Goal: Task Accomplishment & Management: Complete application form

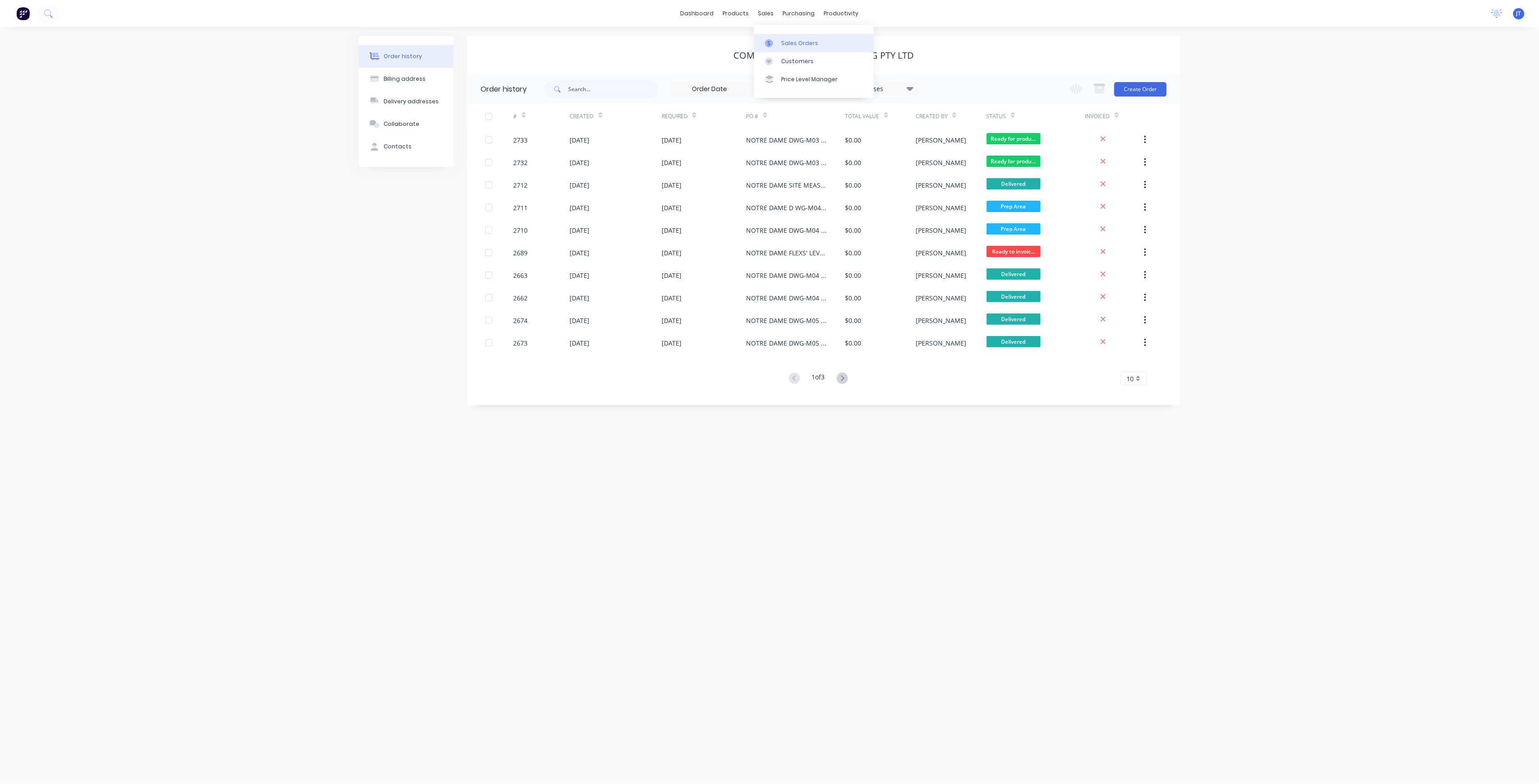
click at [785, 39] on div "Sales Orders" at bounding box center [800, 44] width 37 height 8
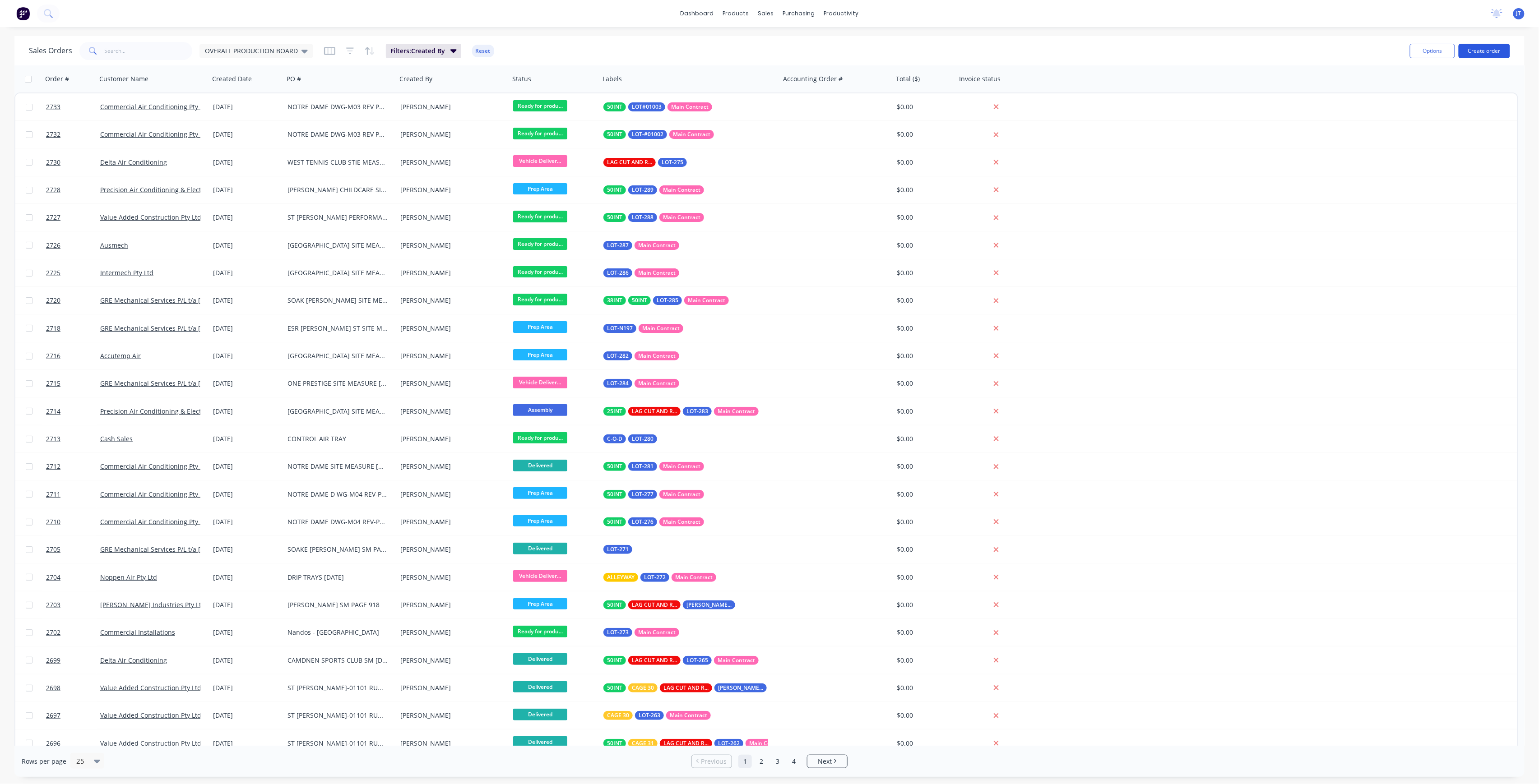
click at [1483, 56] on button "Create order" at bounding box center [1485, 51] width 51 height 14
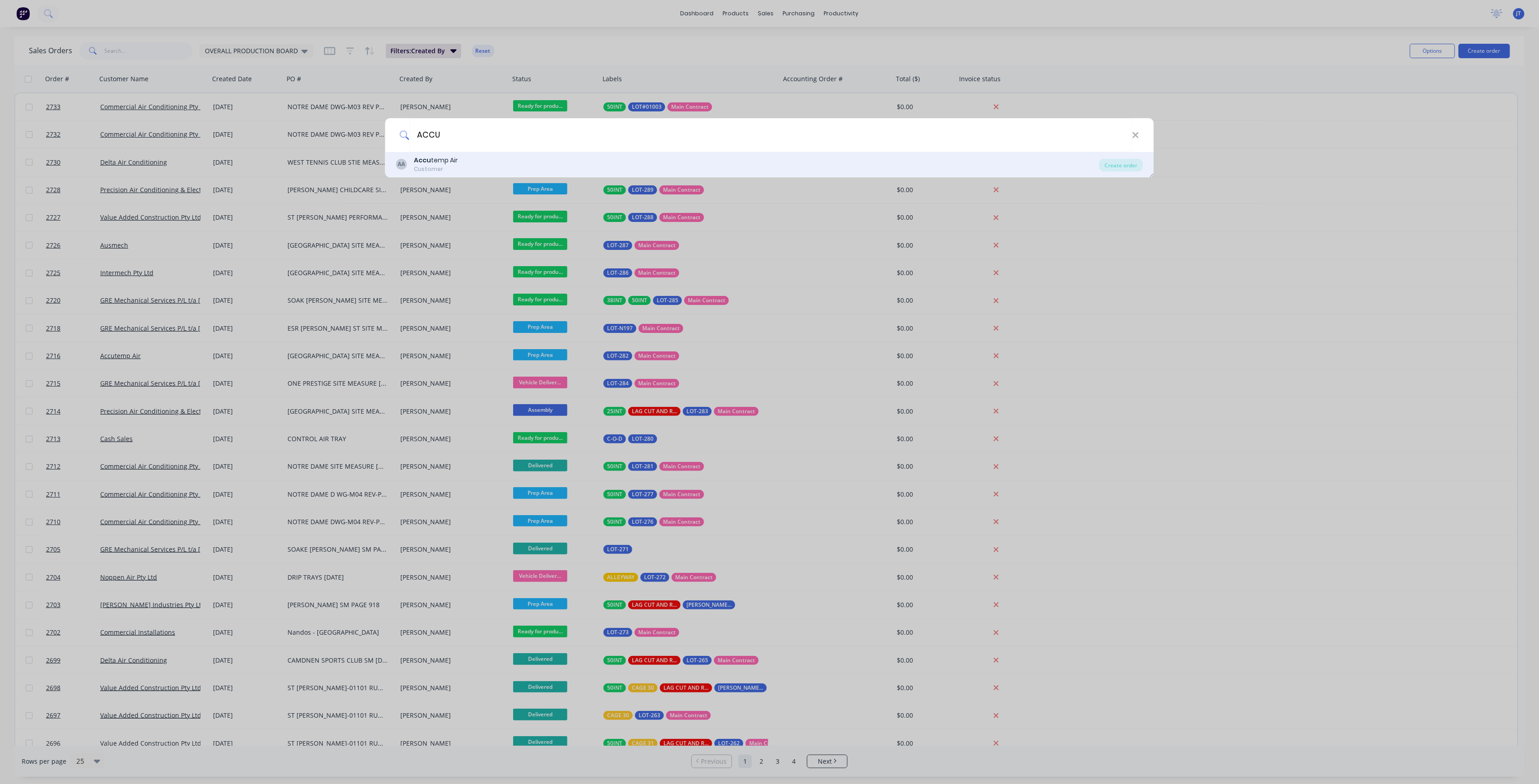
type input "ACCU"
click at [466, 157] on div "AA Accu temp Air Customer" at bounding box center [747, 164] width 703 height 17
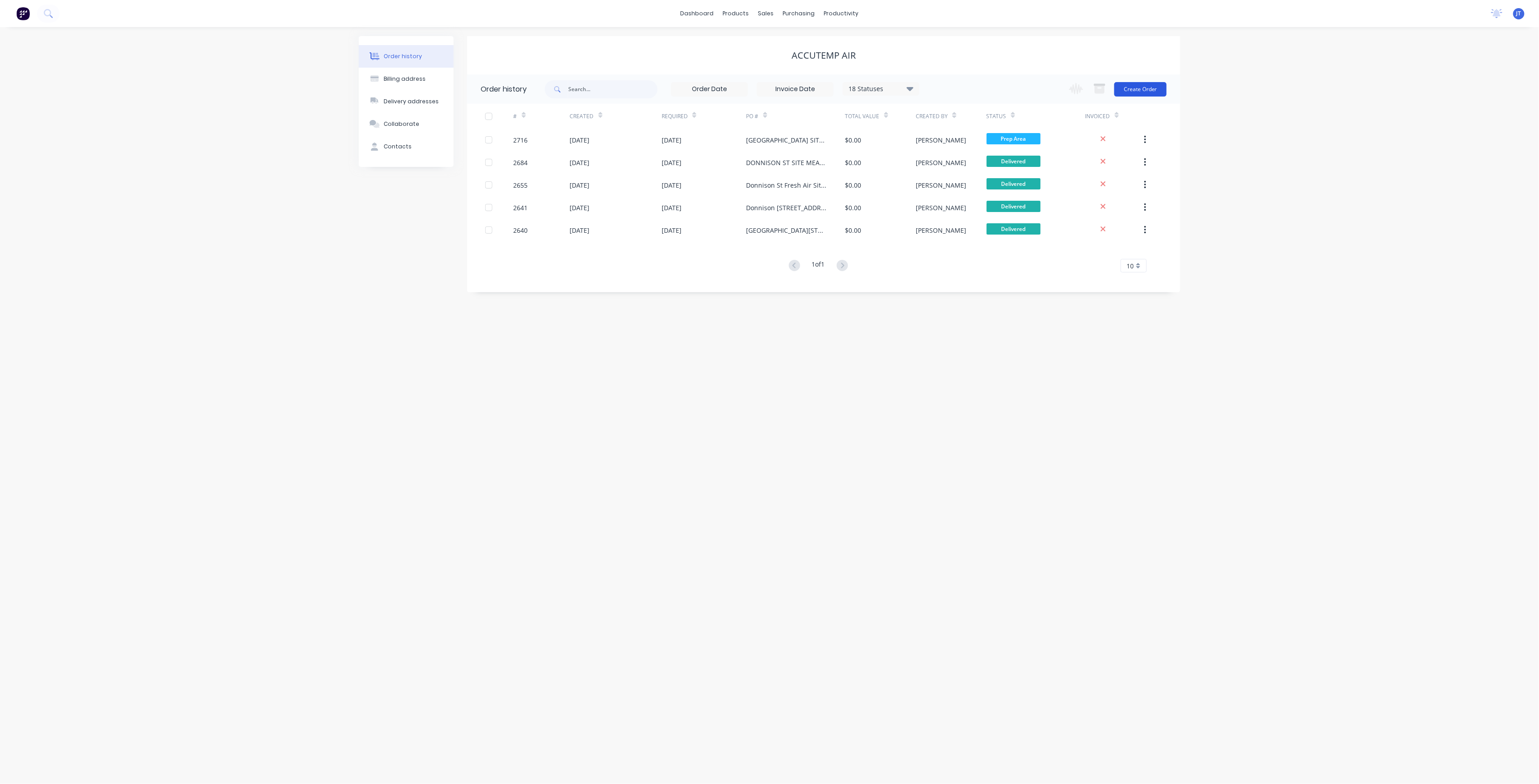
click at [1154, 86] on button "Create Order" at bounding box center [1141, 89] width 53 height 14
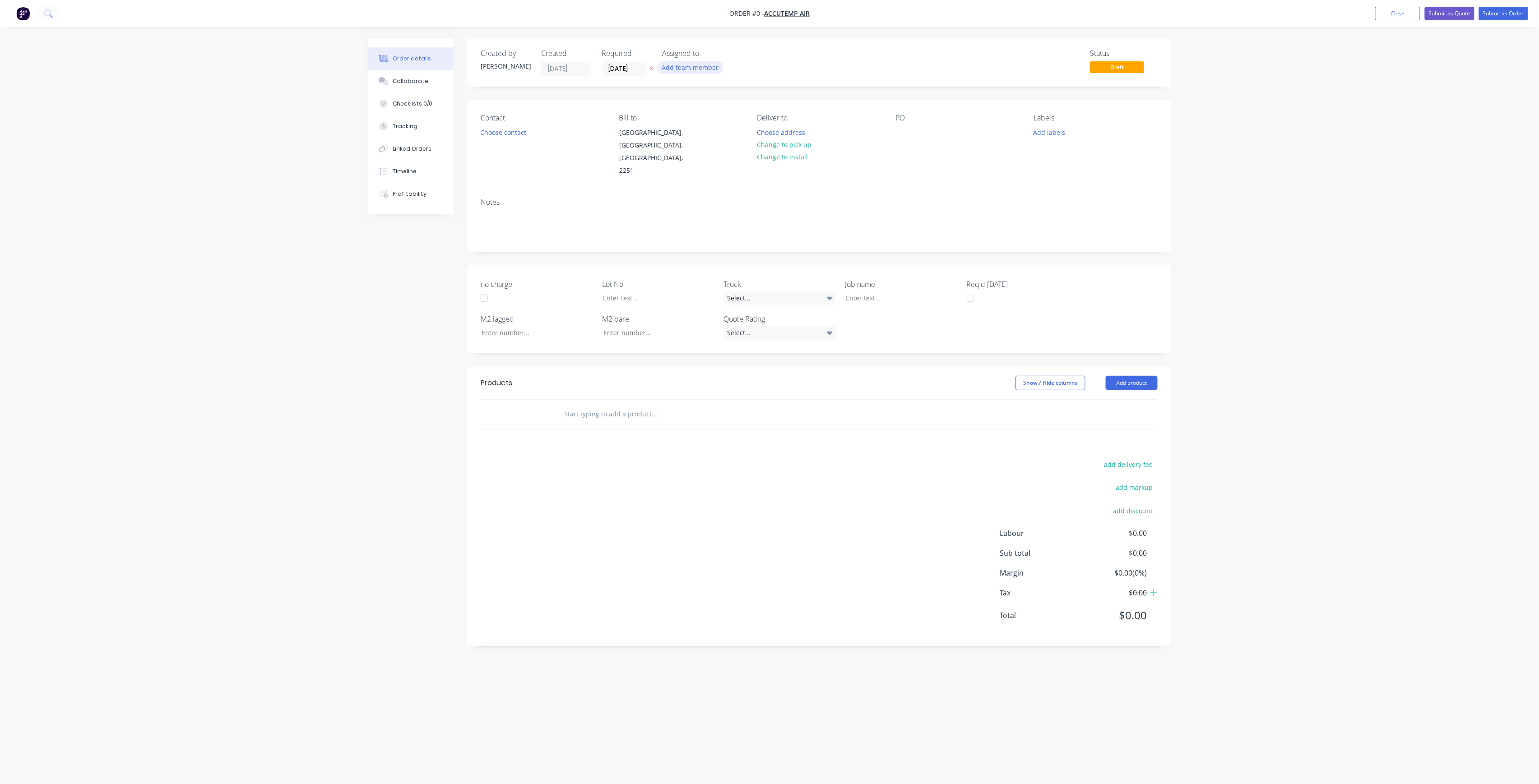
click at [697, 66] on button "Add team member" at bounding box center [690, 67] width 66 height 12
click at [712, 121] on div "[PERSON_NAME] (You)" at bounding box center [735, 118] width 90 height 10
click at [738, 185] on div "[PERSON_NAME]" at bounding box center [735, 181] width 90 height 10
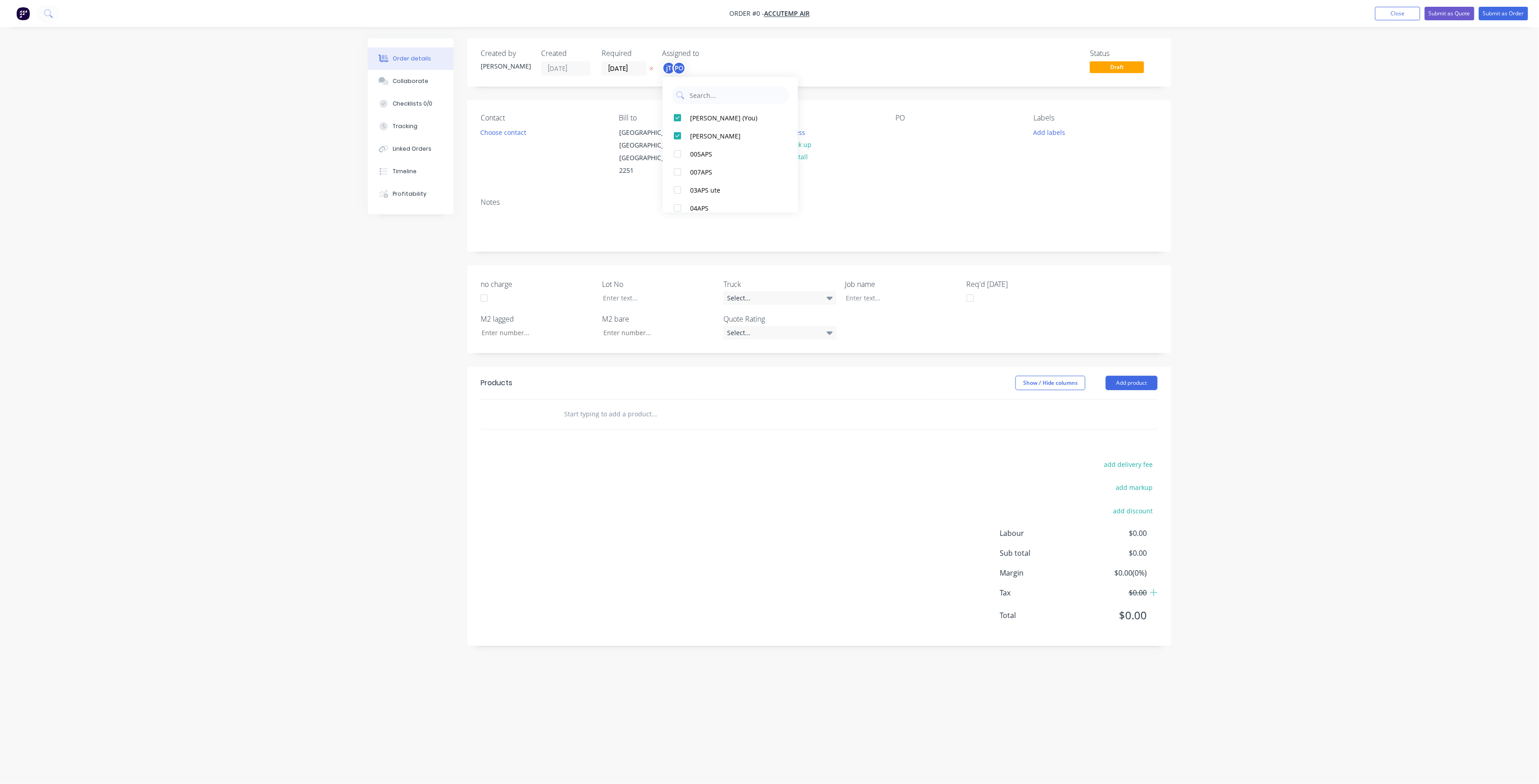
click at [627, 96] on div "Order details Collaborate Checklists 0/0 Tracking Linked Orders Timeline Profit…" at bounding box center [770, 374] width 821 height 673
click at [526, 128] on button "Choose contact" at bounding box center [503, 132] width 56 height 12
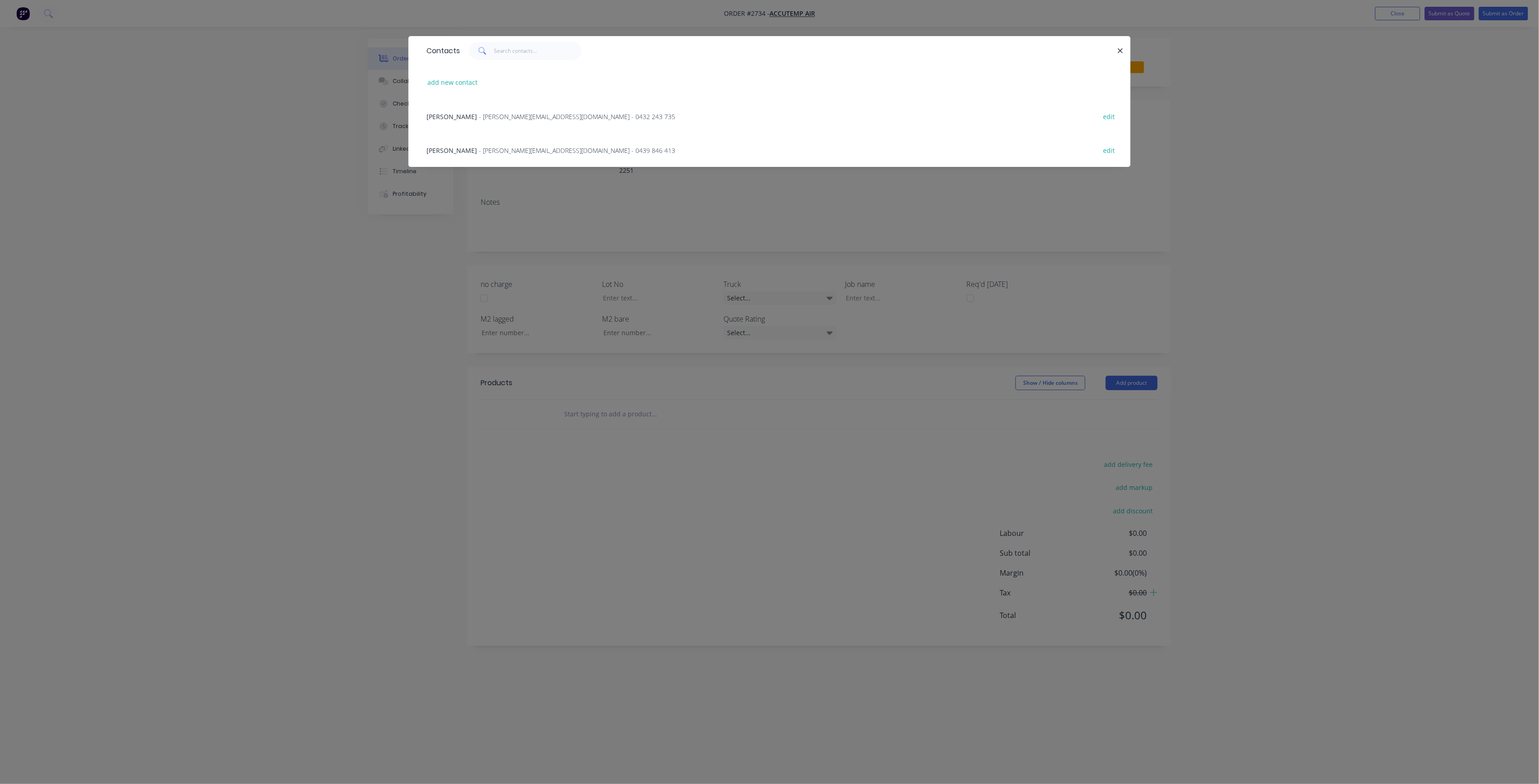
click at [528, 184] on div "Contacts add new contact [PERSON_NAME] - [PERSON_NAME][EMAIL_ADDRESS][DOMAIN_NA…" at bounding box center [770, 392] width 1539 height 784
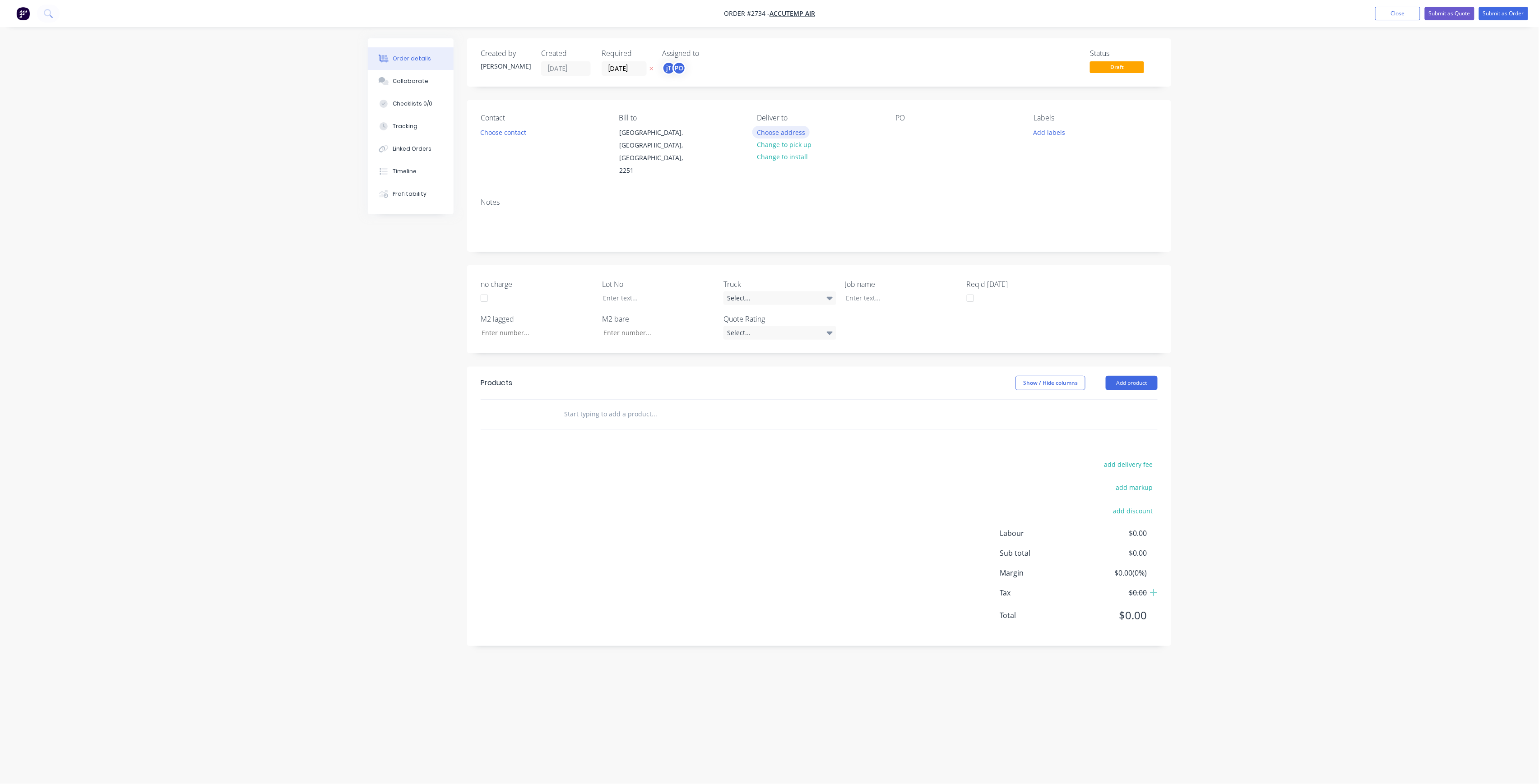
click at [788, 134] on button "Choose address" at bounding box center [781, 132] width 58 height 12
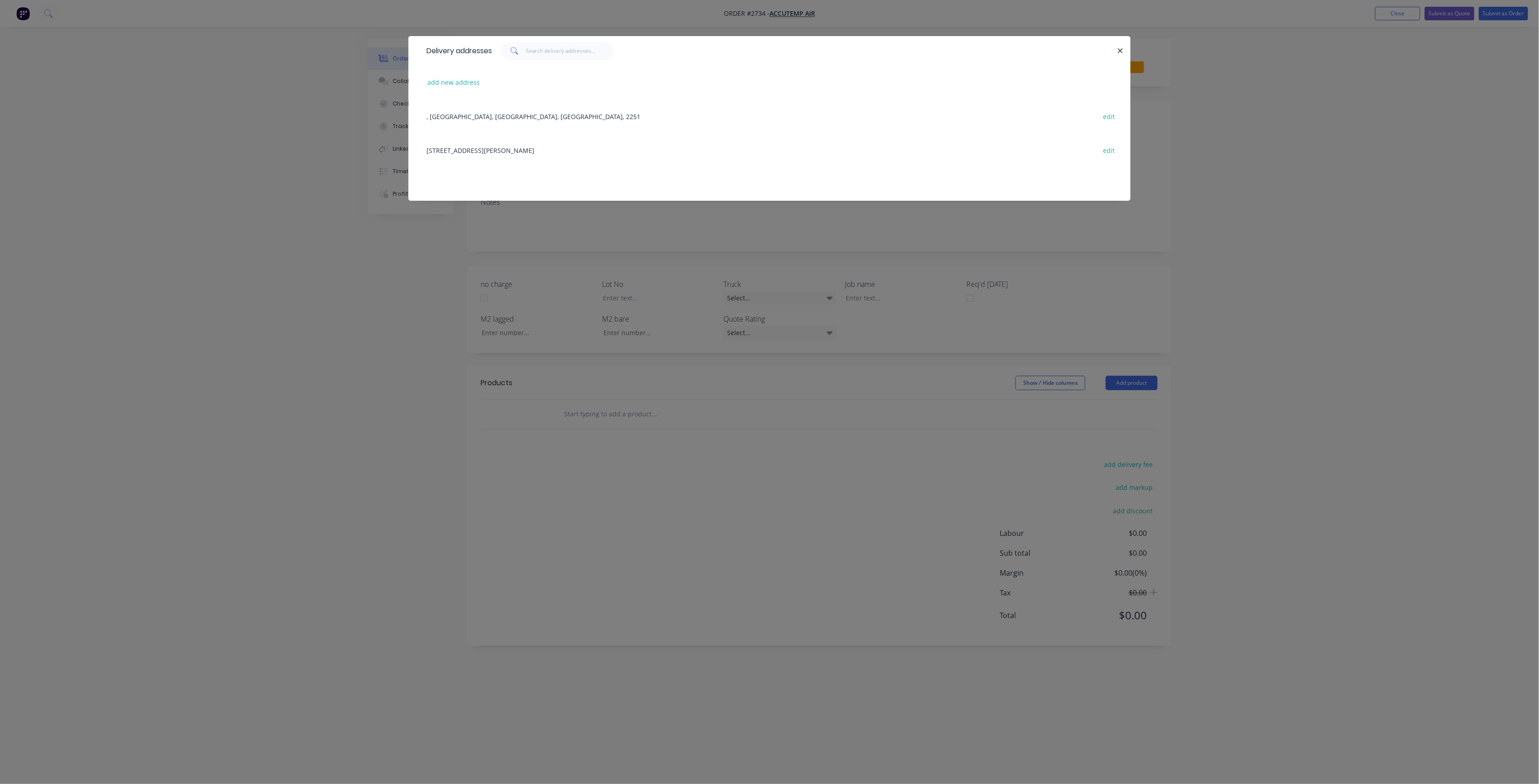
click at [497, 219] on div "Delivery addresses add new address , [GEOGRAPHIC_DATA], [STREET_ADDRESS][PERSON…" at bounding box center [770, 392] width 1539 height 784
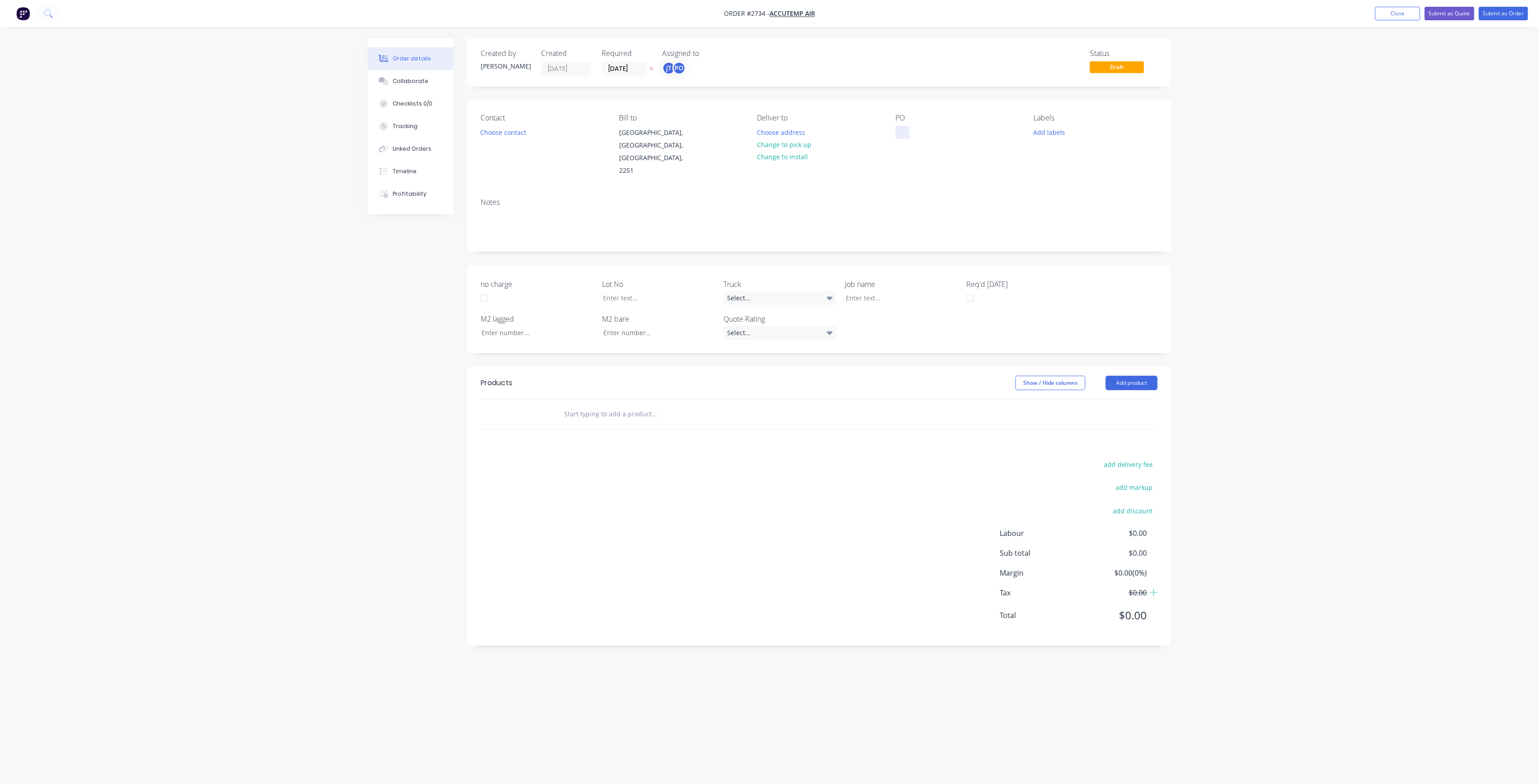
click at [907, 128] on div at bounding box center [903, 133] width 14 height 13
click at [961, 140] on div "[GEOGRAPHIC_DATA] MEASURES 01/08-25" at bounding box center [940, 137] width 90 height 23
click at [1044, 128] on button "Add labels" at bounding box center [1049, 132] width 41 height 12
click at [1087, 161] on input "text" at bounding box center [1109, 159] width 94 height 18
type input "LOT-293"
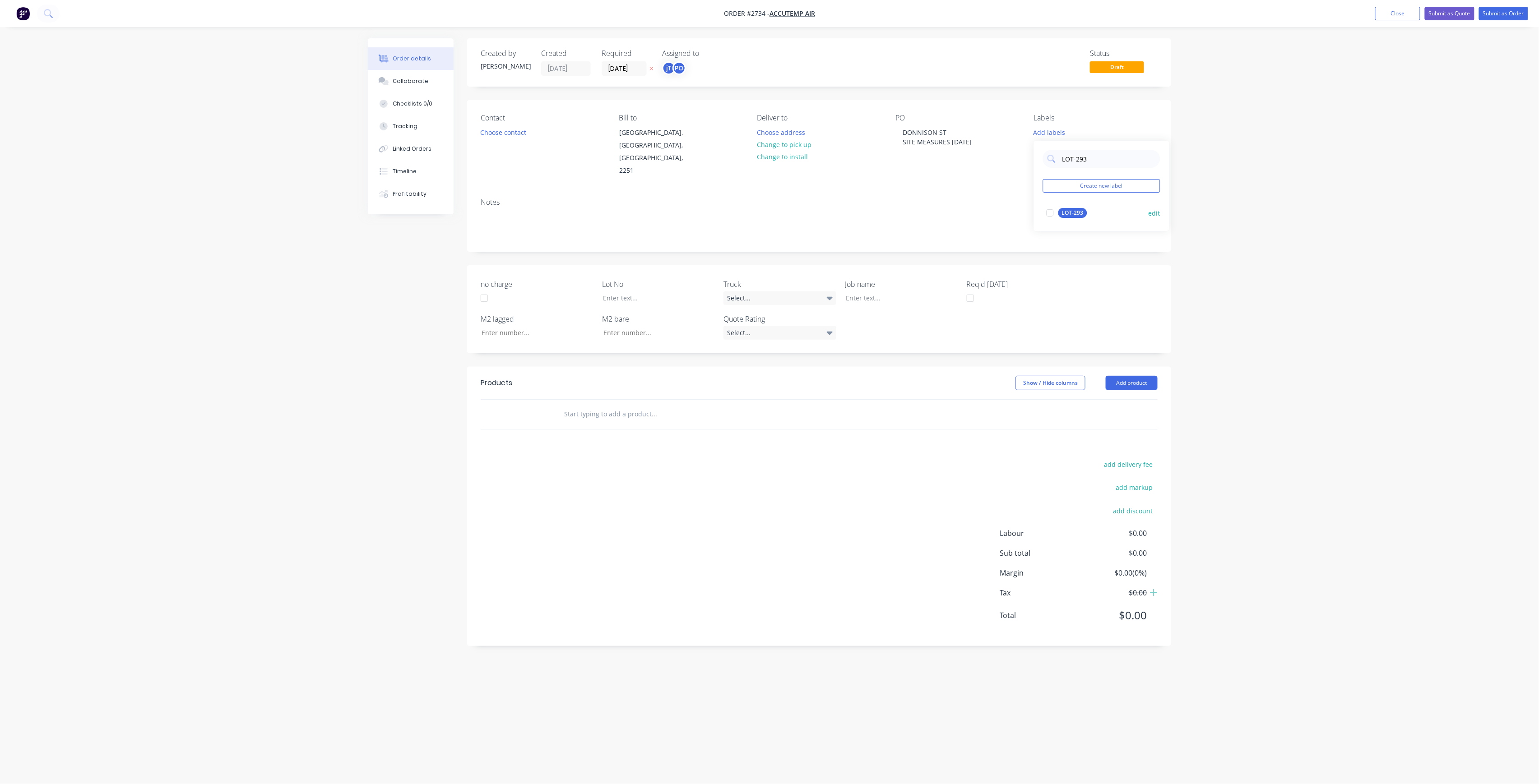
click at [1068, 208] on div "LOT-293" at bounding box center [1072, 213] width 29 height 10
click at [1237, 201] on div "Order details Collaborate Checklists 0/0 Tracking Linked Orders Timeline Profit…" at bounding box center [770, 392] width 1539 height 784
click at [1056, 122] on div "Labels" at bounding box center [1096, 118] width 124 height 8
click at [1060, 130] on div "LOT-293" at bounding box center [1049, 130] width 29 height 8
click at [1090, 146] on input "LOT-293" at bounding box center [1109, 155] width 94 height 18
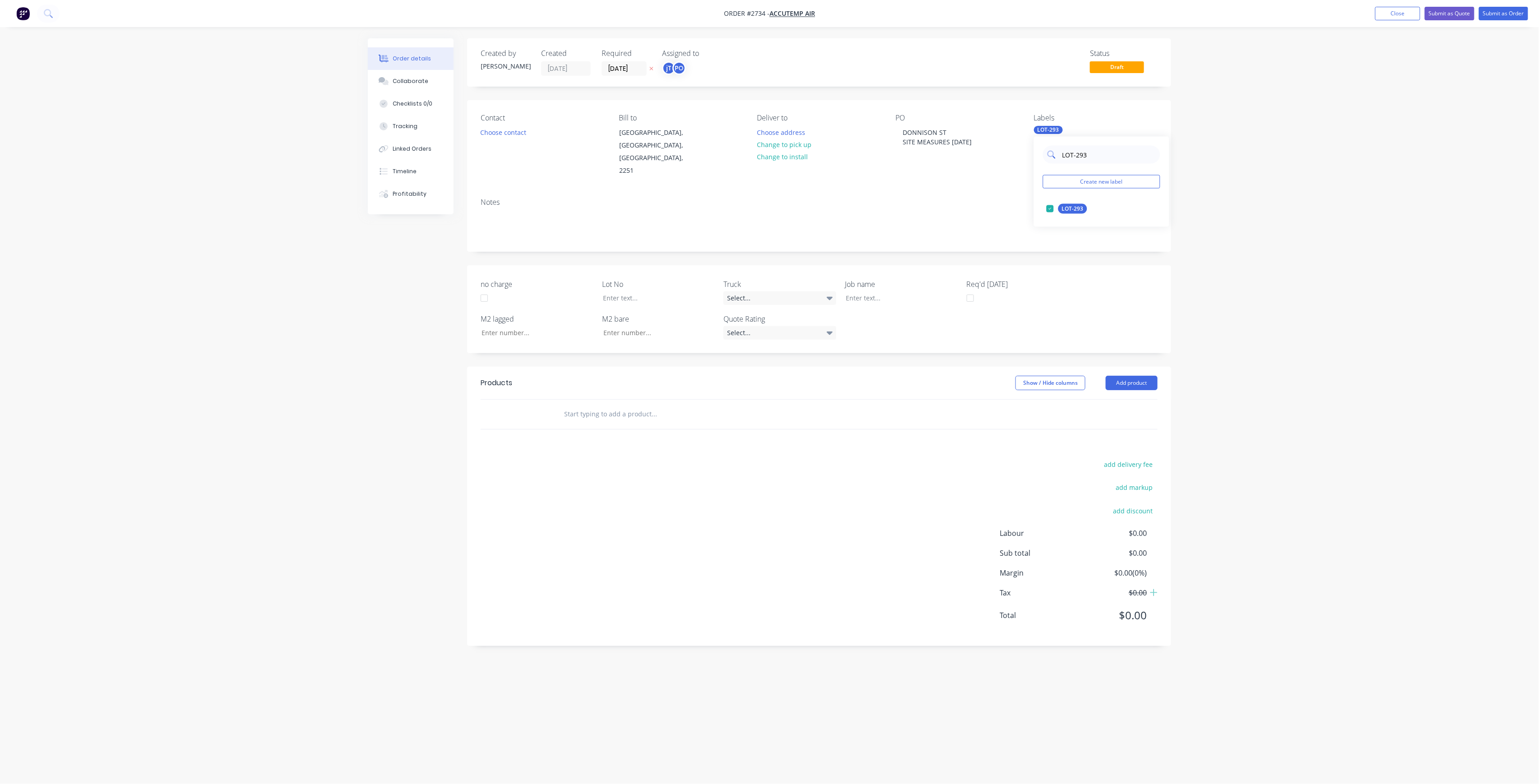
click at [1090, 146] on input "LOT-293" at bounding box center [1109, 155] width 94 height 18
click at [1090, 149] on input "LOT-293" at bounding box center [1109, 155] width 94 height 18
click at [1080, 207] on div "Main Contract" at bounding box center [1080, 208] width 45 height 10
click at [1086, 158] on input "MAIN" at bounding box center [1109, 155] width 94 height 18
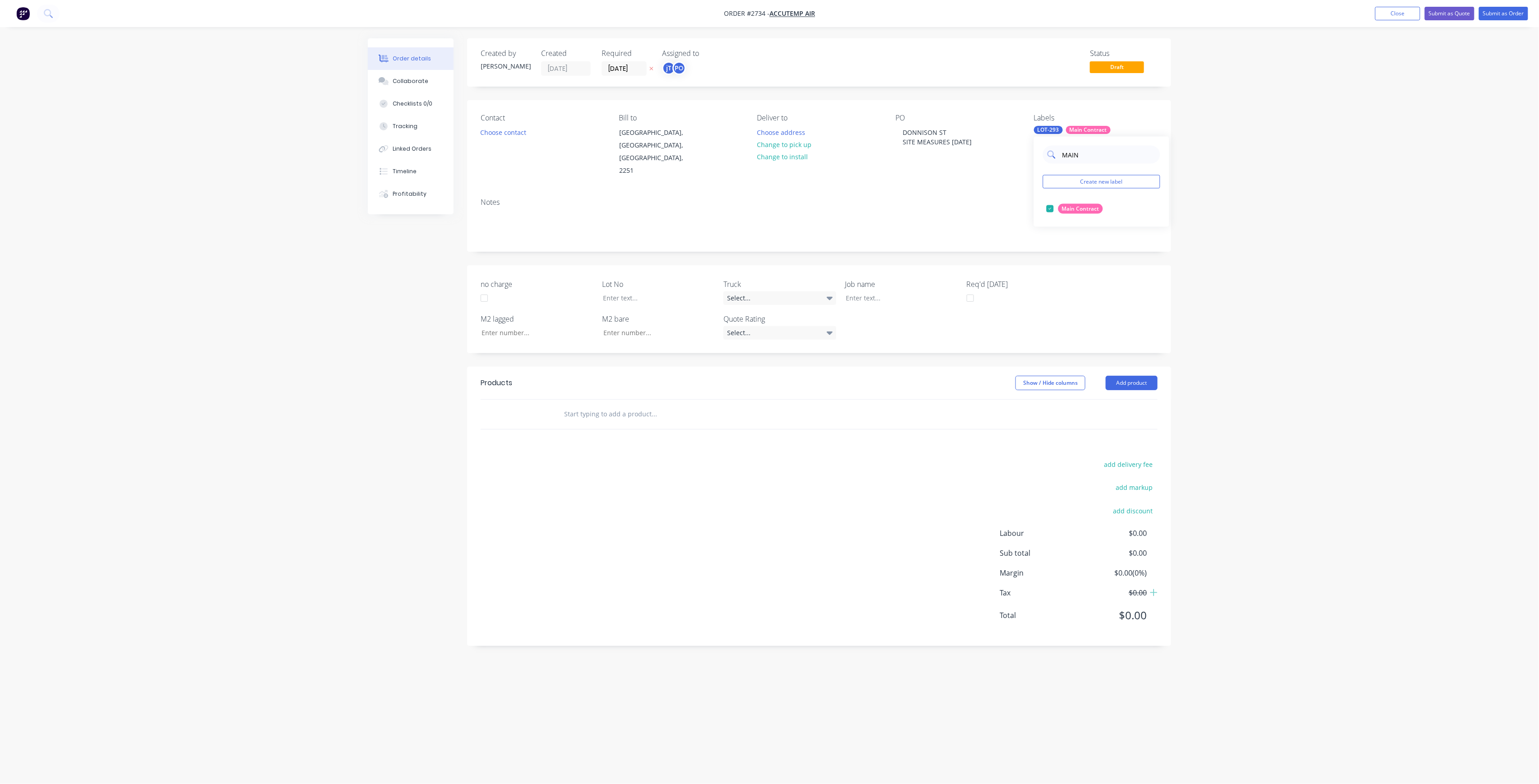
click at [1086, 158] on input "MAIN" at bounding box center [1109, 155] width 94 height 18
type input "25"
click at [1069, 246] on div "25INT" at bounding box center [1069, 245] width 23 height 10
click at [1291, 263] on div "Order details Collaborate Checklists 0/0 Tracking Linked Orders Timeline Profit…" at bounding box center [770, 392] width 1539 height 784
click at [864, 279] on div "Job name" at bounding box center [902, 292] width 113 height 26
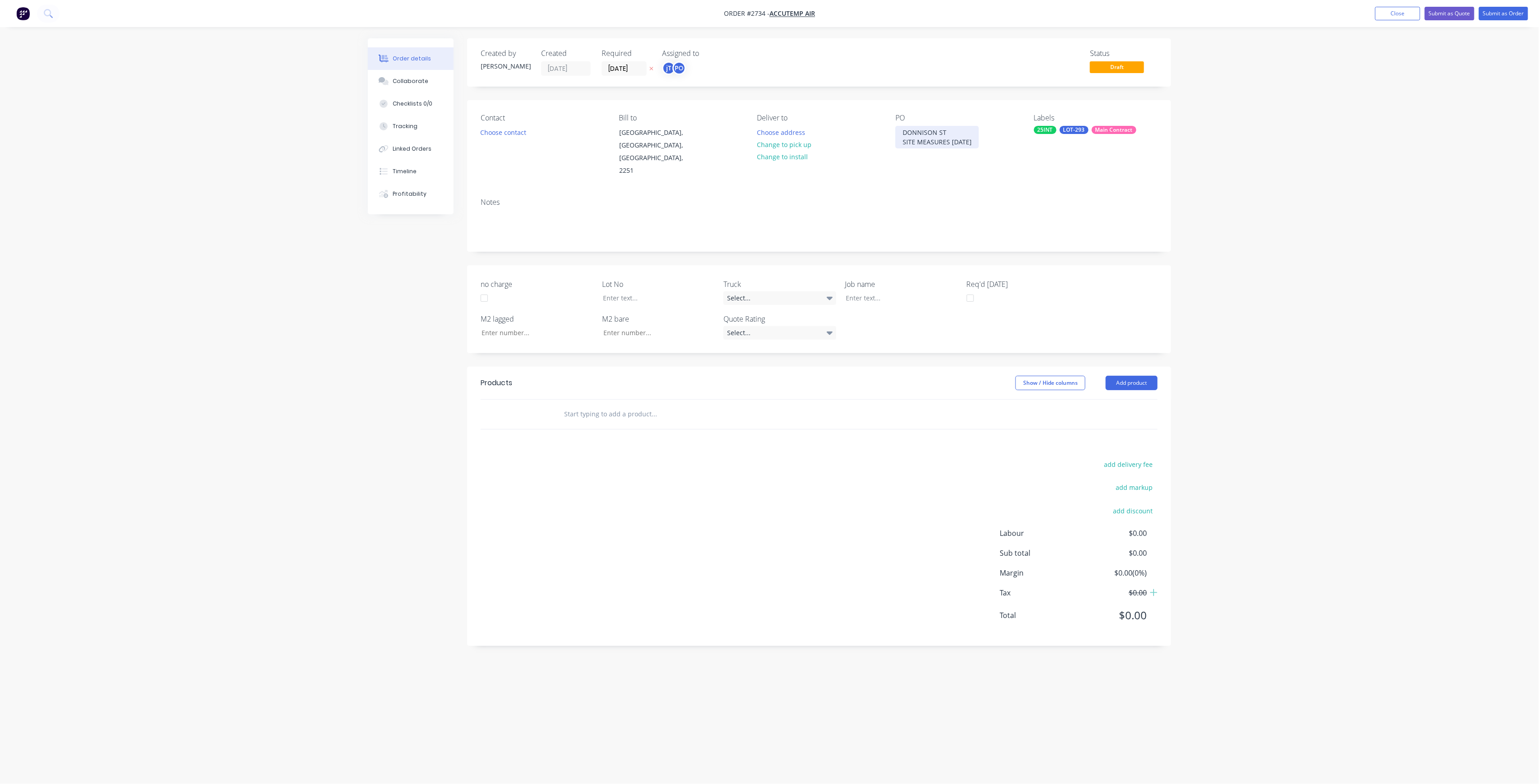
drag, startPoint x: 966, startPoint y: 142, endPoint x: 890, endPoint y: 121, distance: 78.8
click at [890, 121] on div "Contact Choose contact [PERSON_NAME] to [PERSON_NAME][GEOGRAPHIC_DATA], [GEOGRA…" at bounding box center [819, 146] width 704 height 91
copy div "[GEOGRAPHIC_DATA] SITE MEASURES [DATE]"
click at [912, 291] on div at bounding box center [895, 298] width 113 height 13
paste div
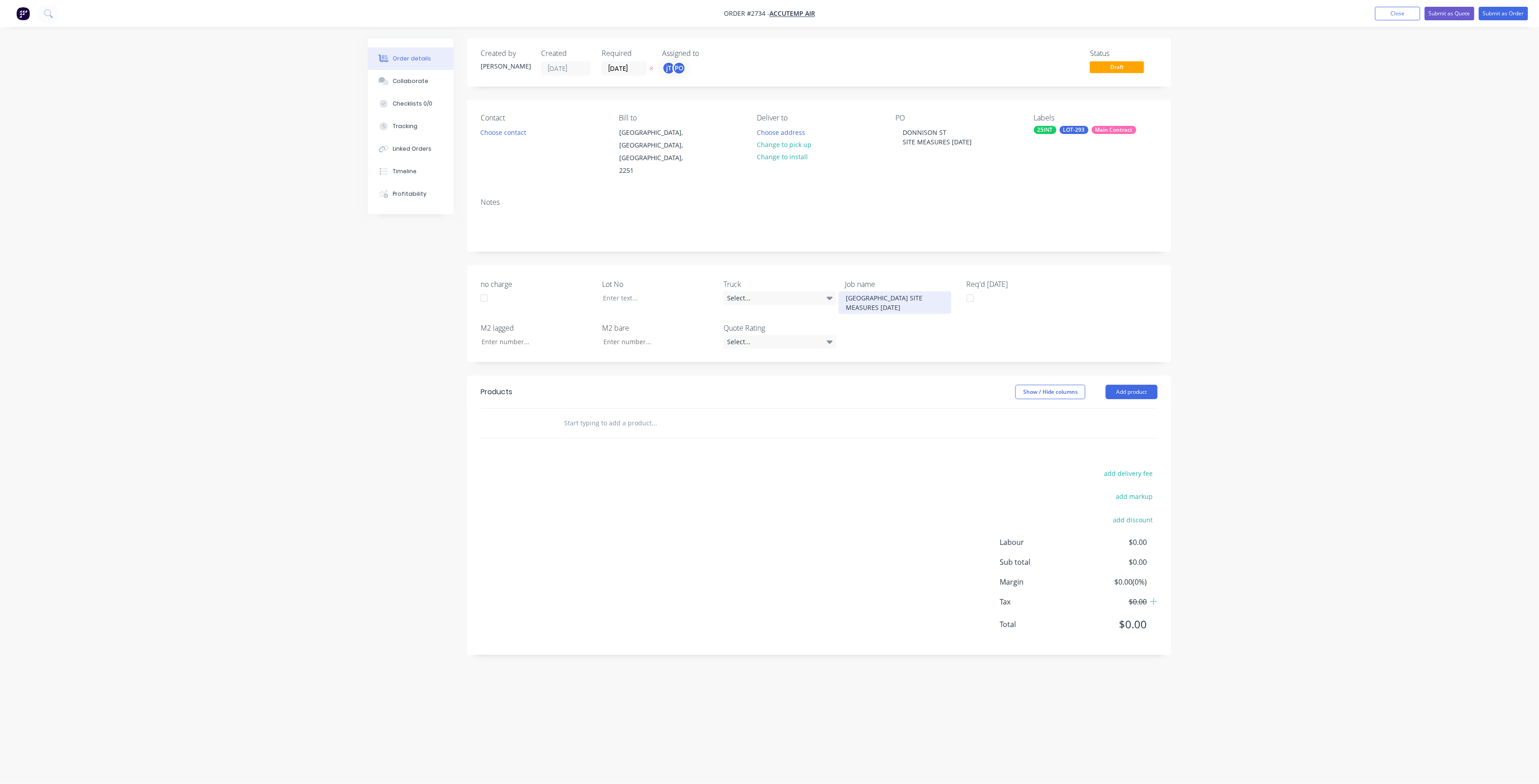
drag, startPoint x: 890, startPoint y: 282, endPoint x: 910, endPoint y: 284, distance: 20.1
click at [890, 291] on div "[GEOGRAPHIC_DATA] SITE MEASURES [DATE]" at bounding box center [895, 303] width 113 height 23
click at [670, 279] on div "Lot No" at bounding box center [658, 296] width 113 height 35
click at [672, 291] on div at bounding box center [652, 298] width 113 height 13
click at [597, 414] on input "text" at bounding box center [654, 423] width 180 height 18
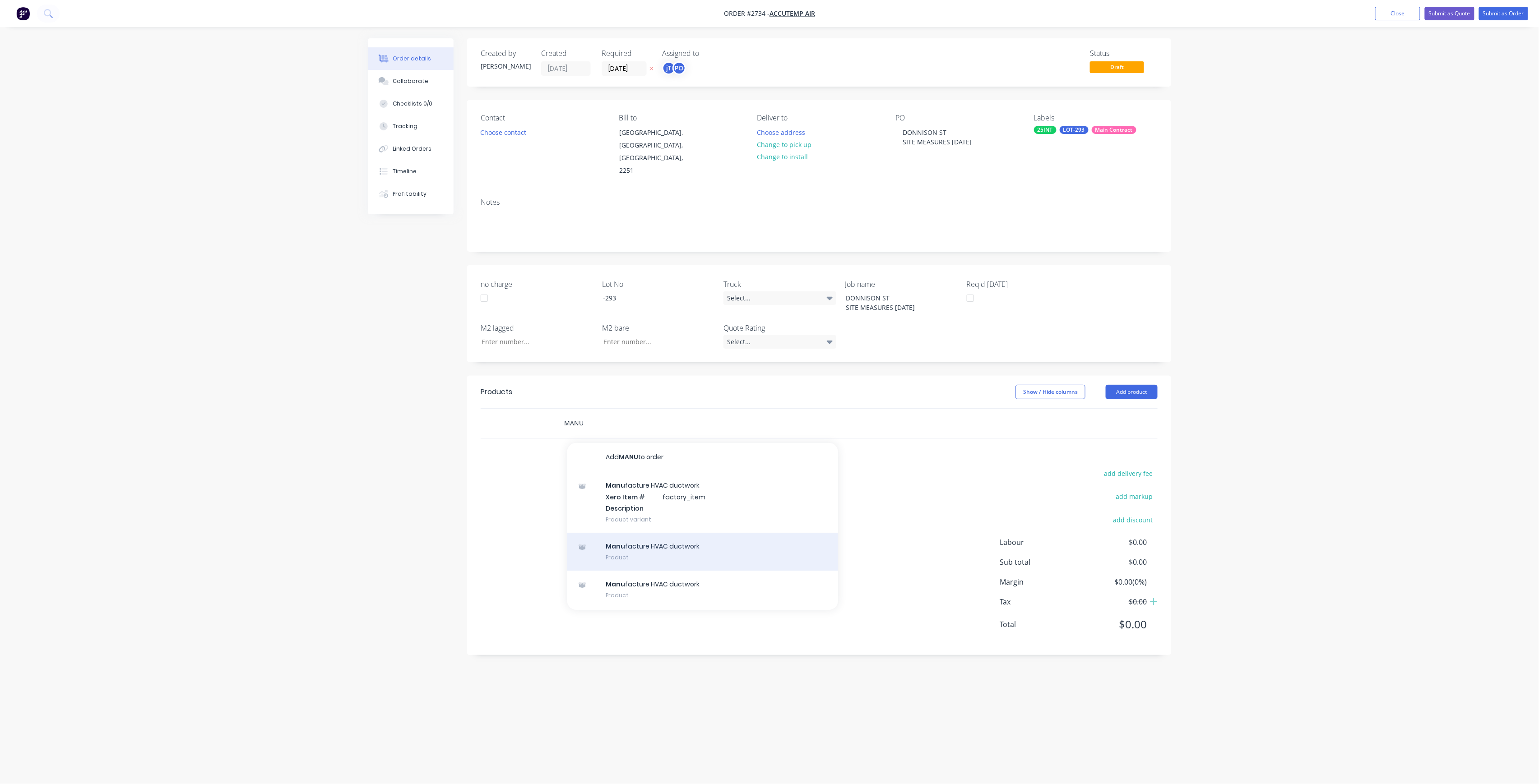
type input "MANU"
click at [636, 536] on div "Manu facture HVAC ductwork Product" at bounding box center [703, 551] width 271 height 38
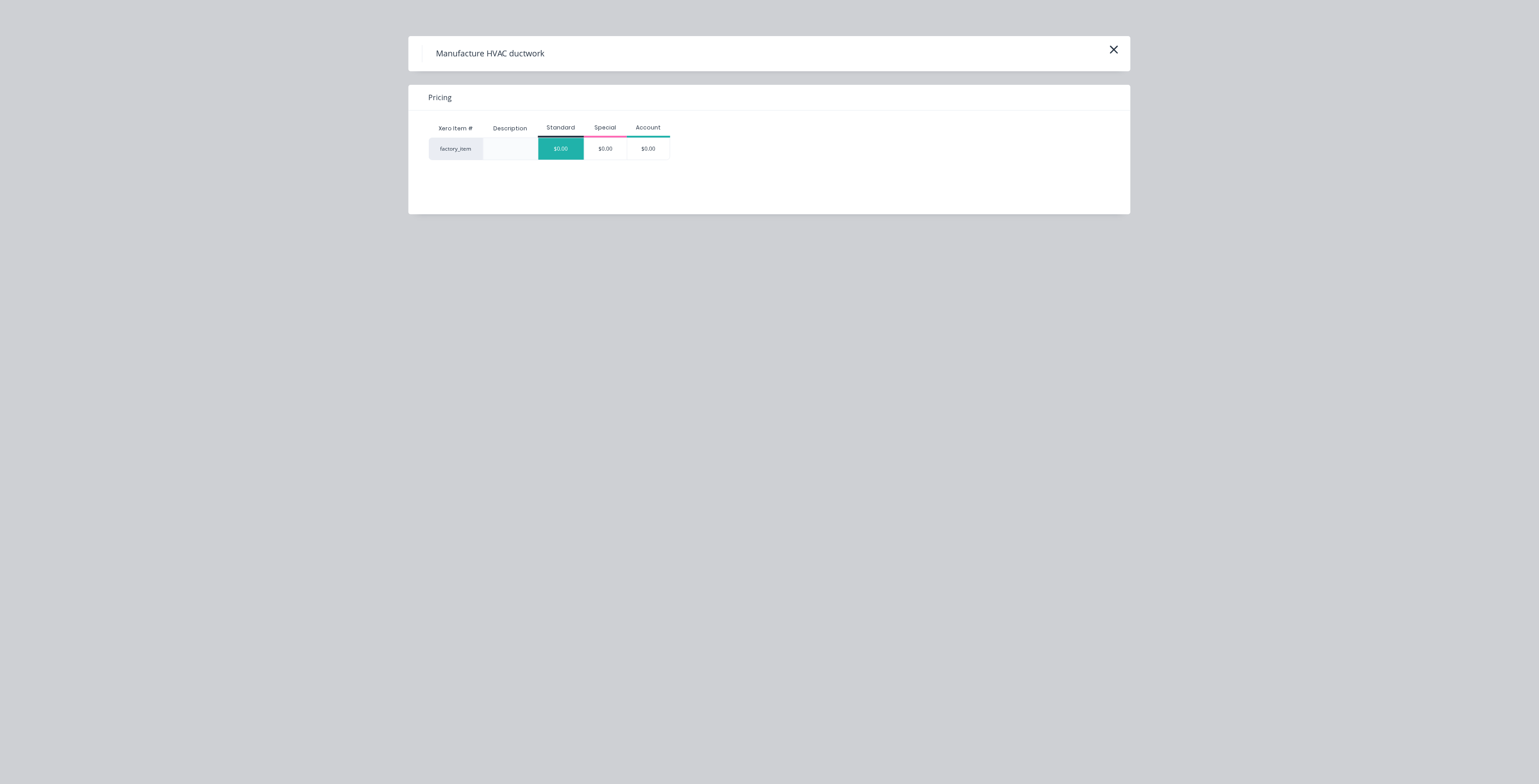
click at [560, 144] on div "$0.00" at bounding box center [561, 149] width 45 height 21
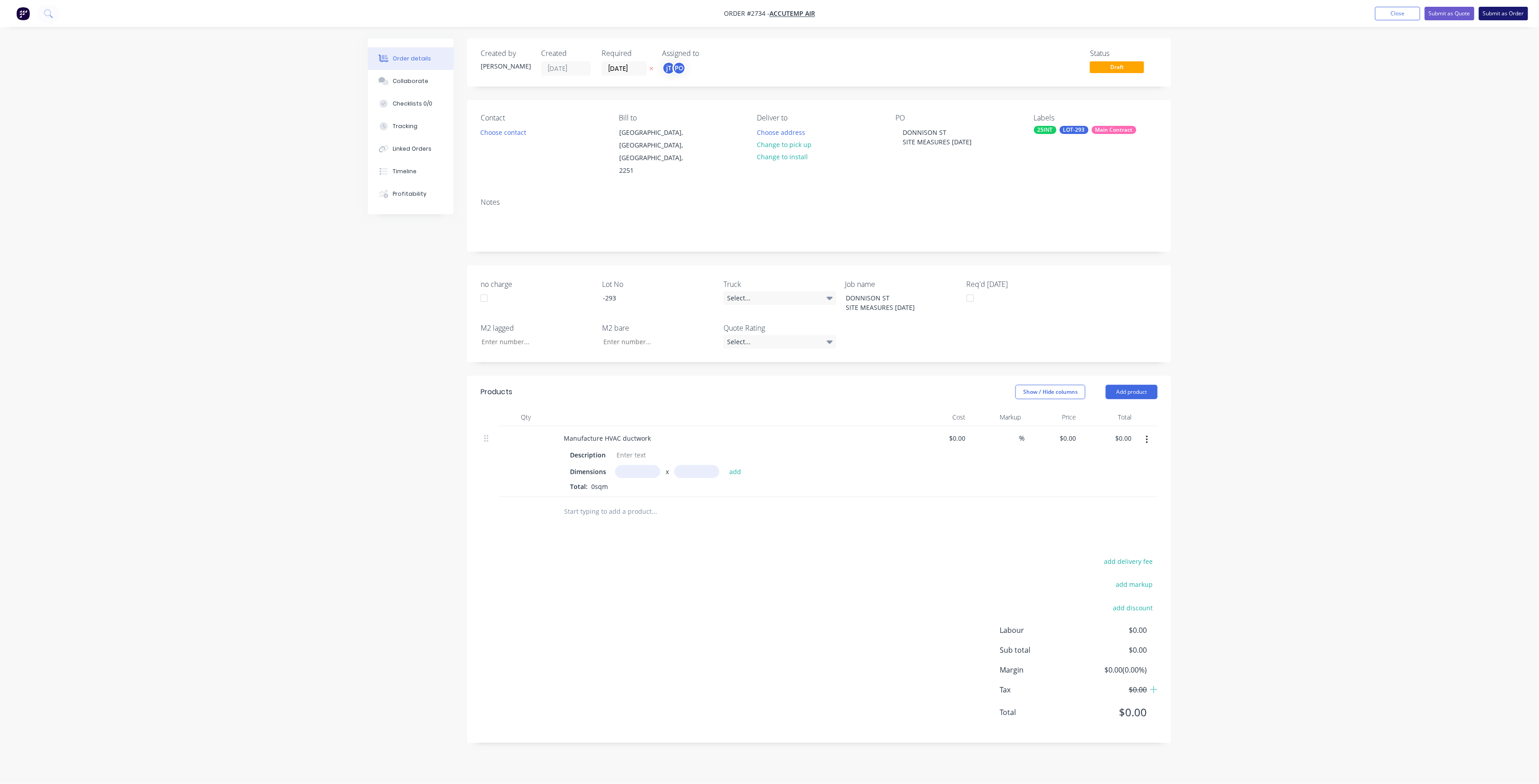
click at [1507, 12] on button "Submit as Order" at bounding box center [1504, 13] width 49 height 14
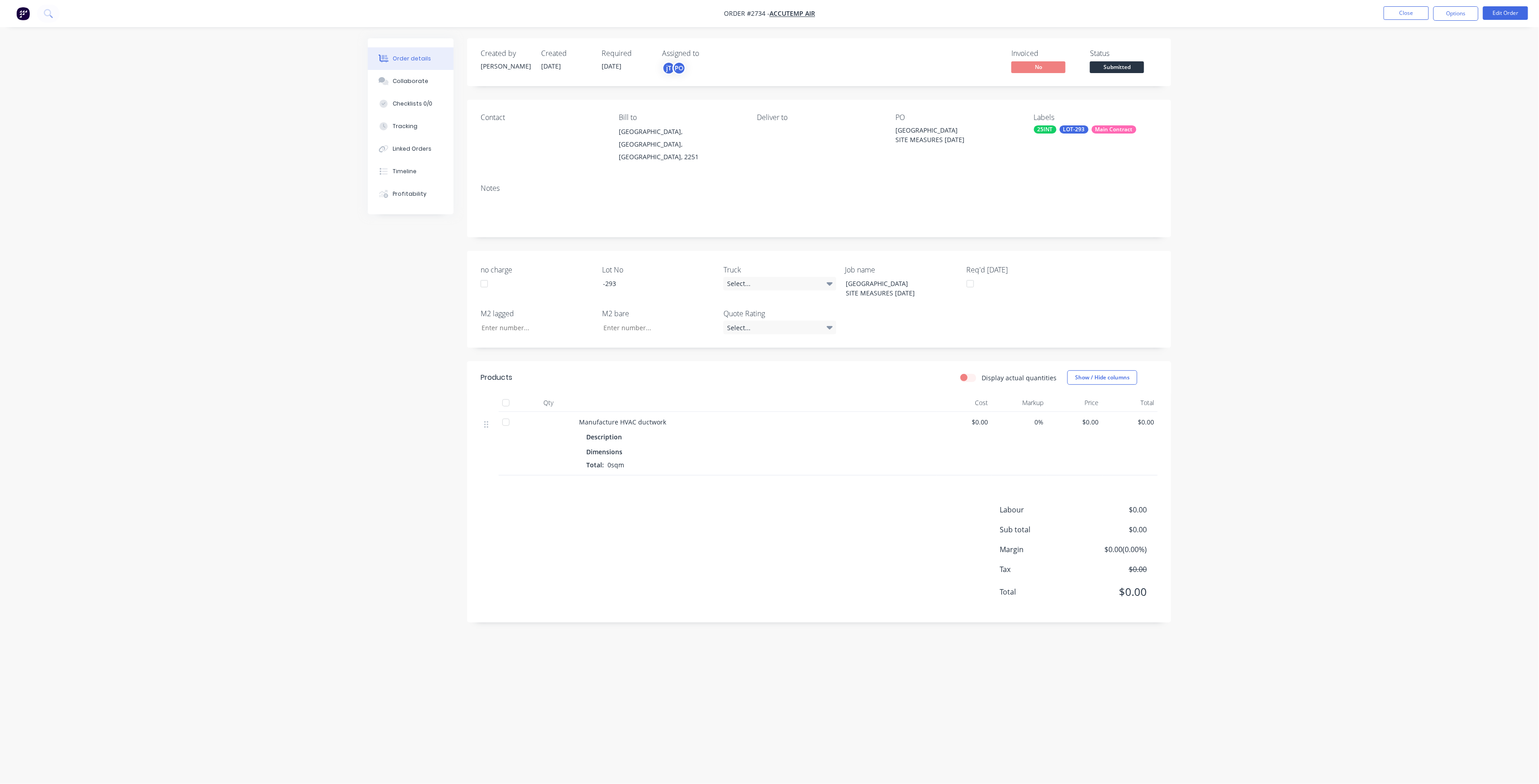
click at [1106, 69] on span "Submitted" at bounding box center [1117, 67] width 54 height 11
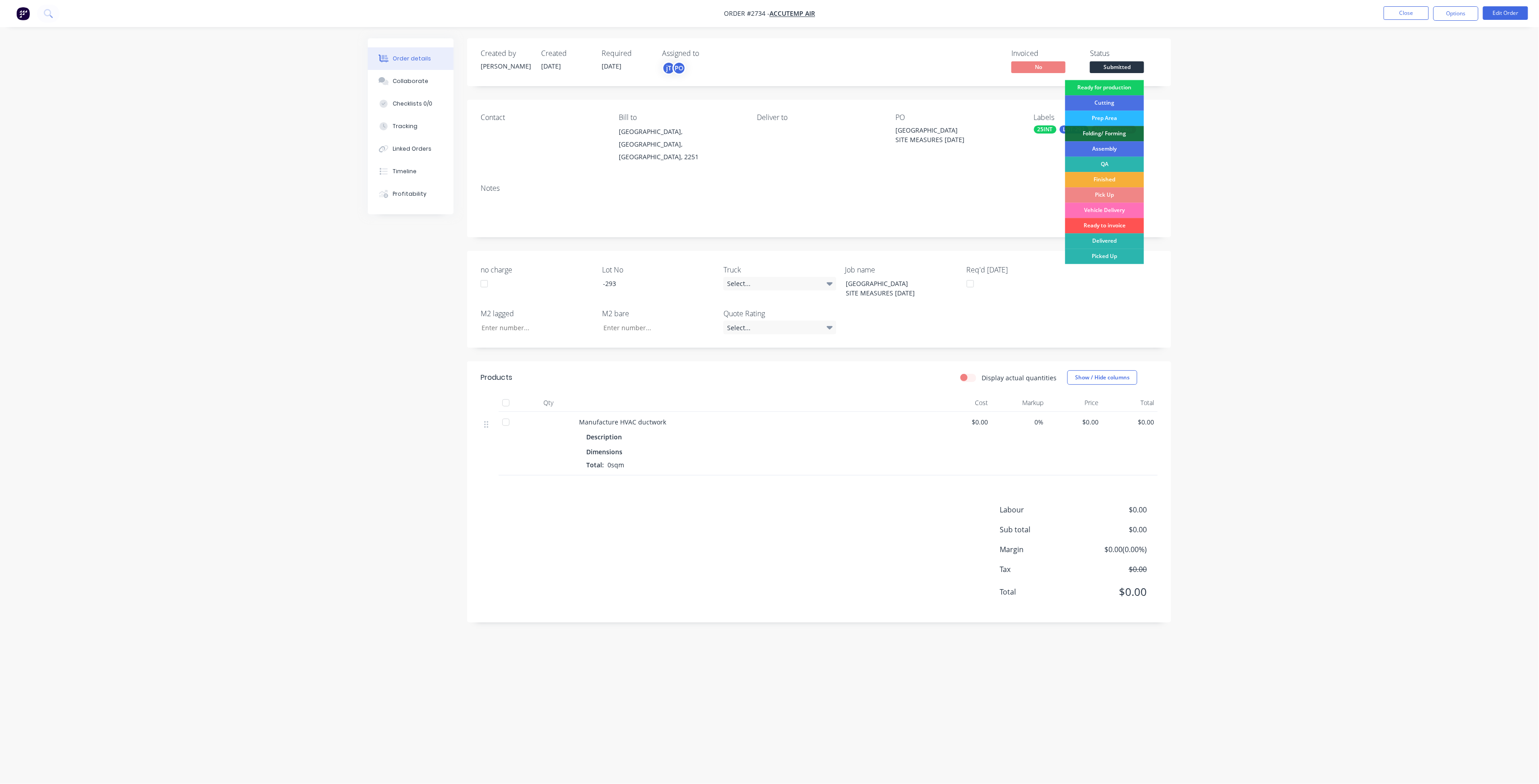
click at [1110, 82] on div "Ready for production" at bounding box center [1105, 88] width 79 height 16
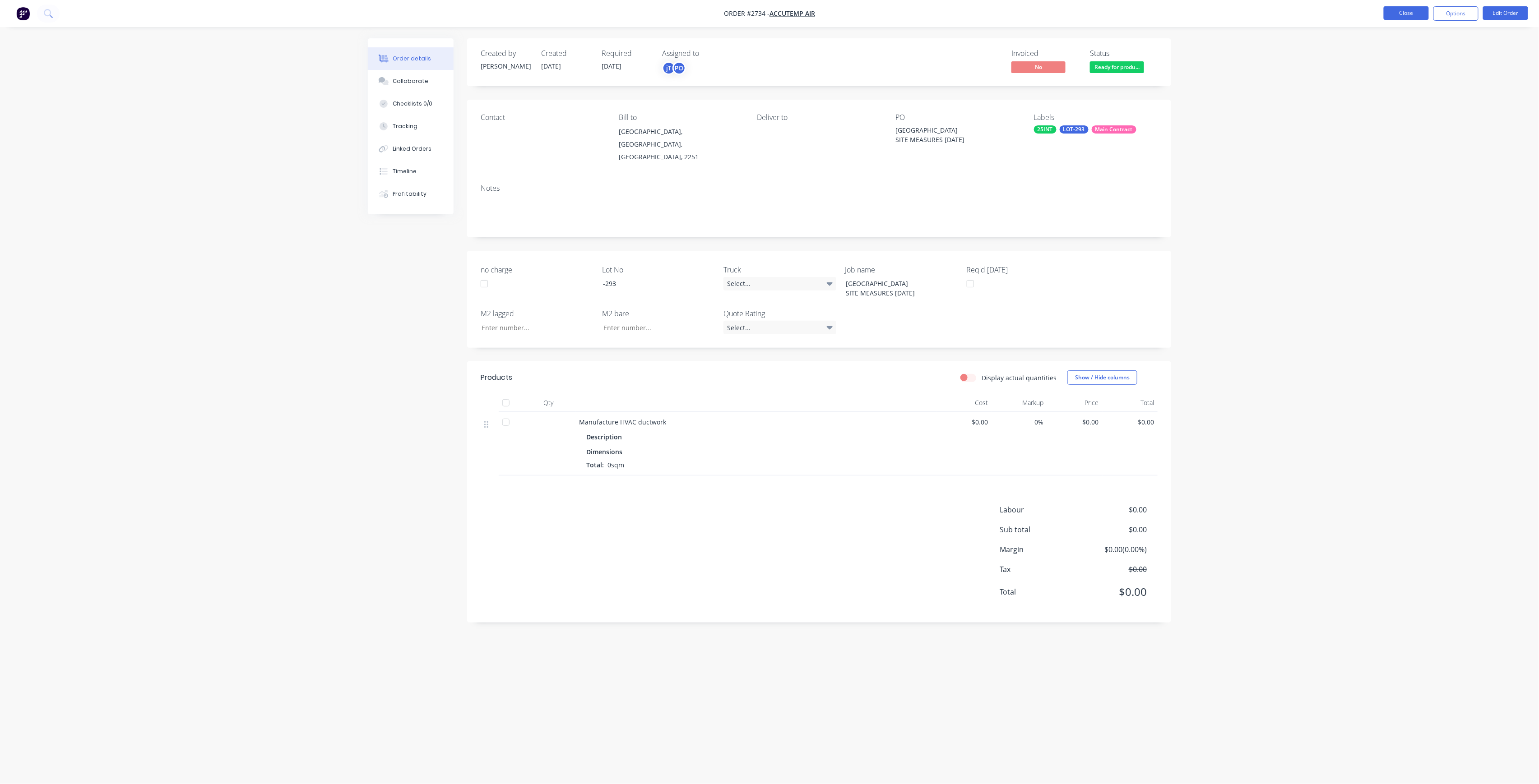
click at [1402, 11] on button "Close" at bounding box center [1406, 13] width 45 height 14
